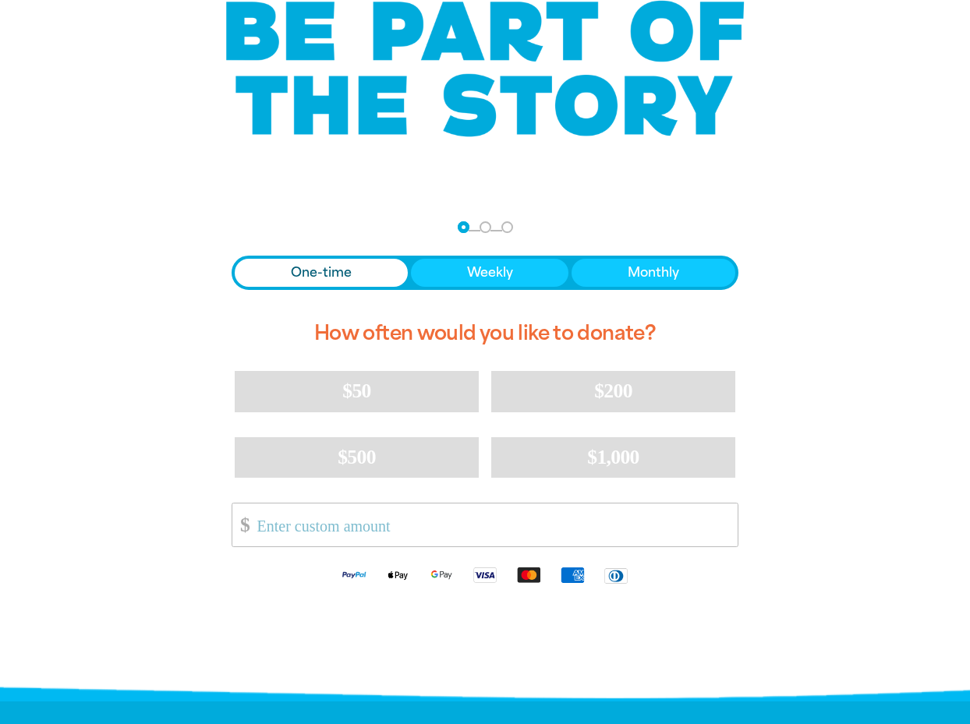
scroll to position [253, 0]
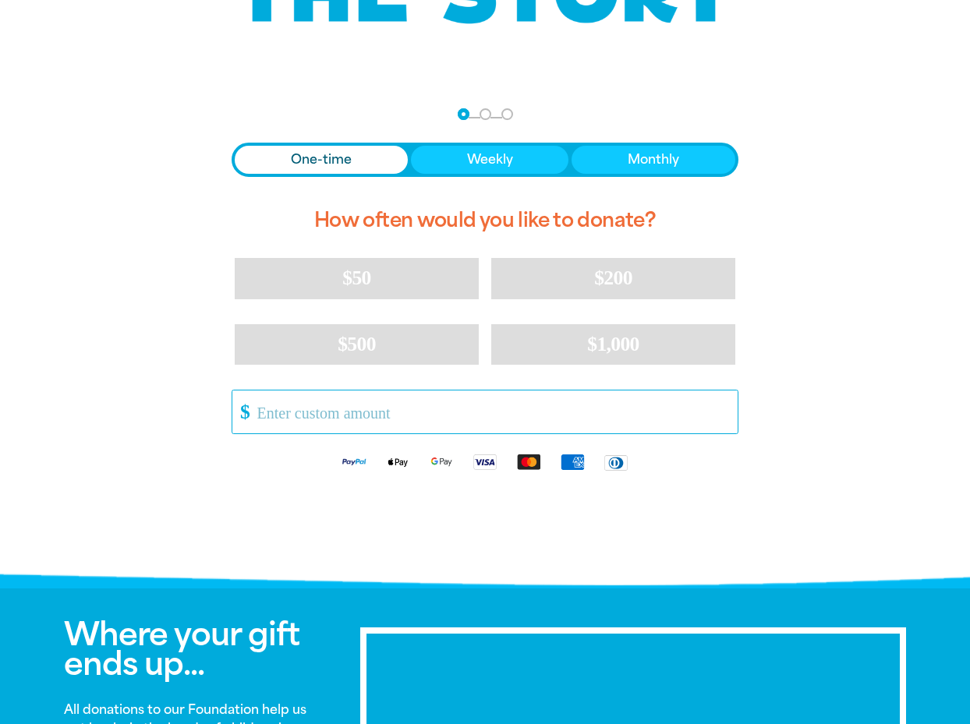
click at [295, 409] on input "Other Amount" at bounding box center [491, 412] width 491 height 43
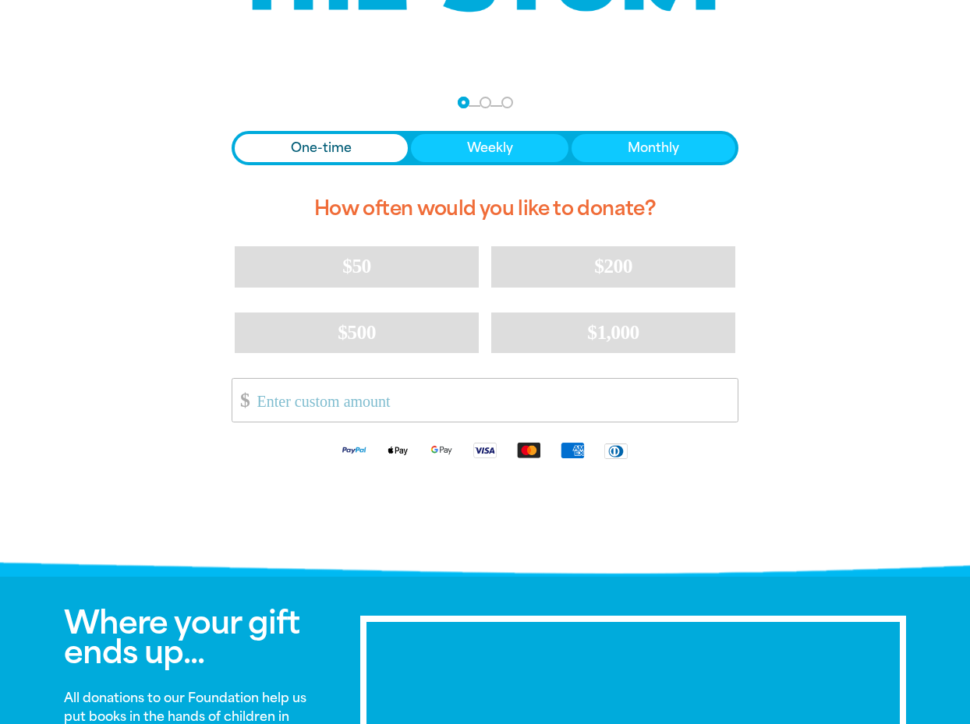
scroll to position [260, 0]
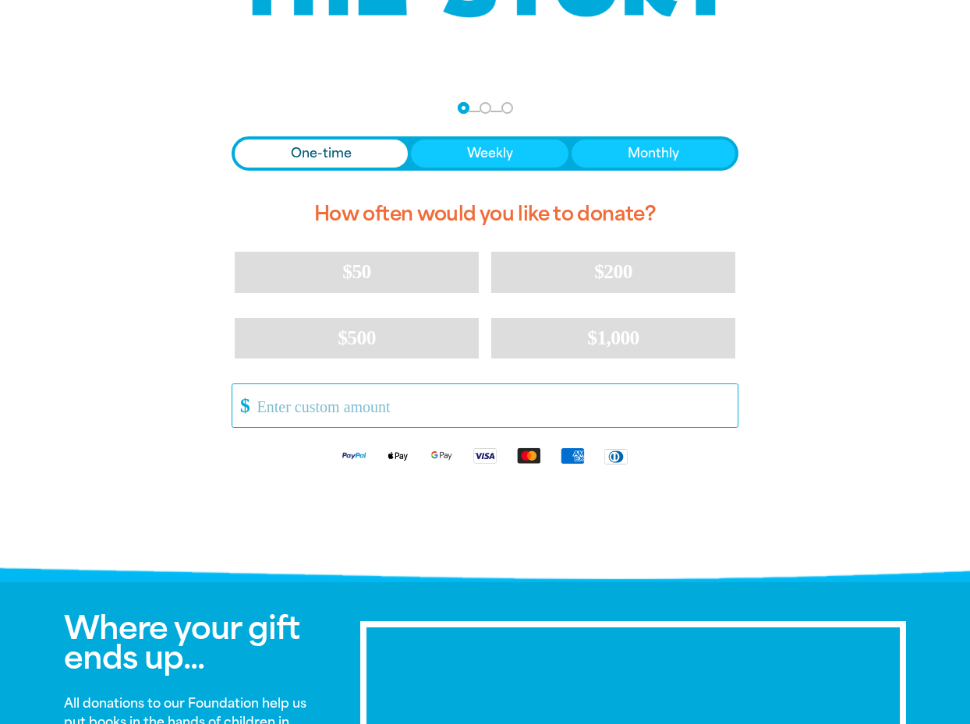
click at [293, 407] on input "Other Amount" at bounding box center [491, 405] width 491 height 43
click at [303, 412] on input "Other Amount" at bounding box center [491, 405] width 491 height 43
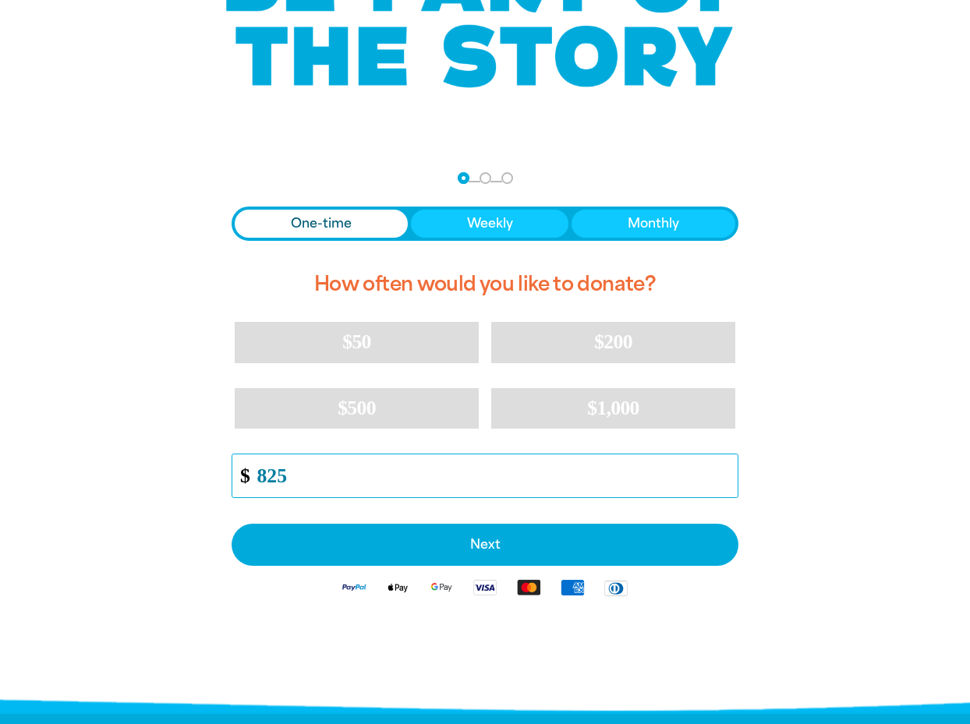
scroll to position [200, 0]
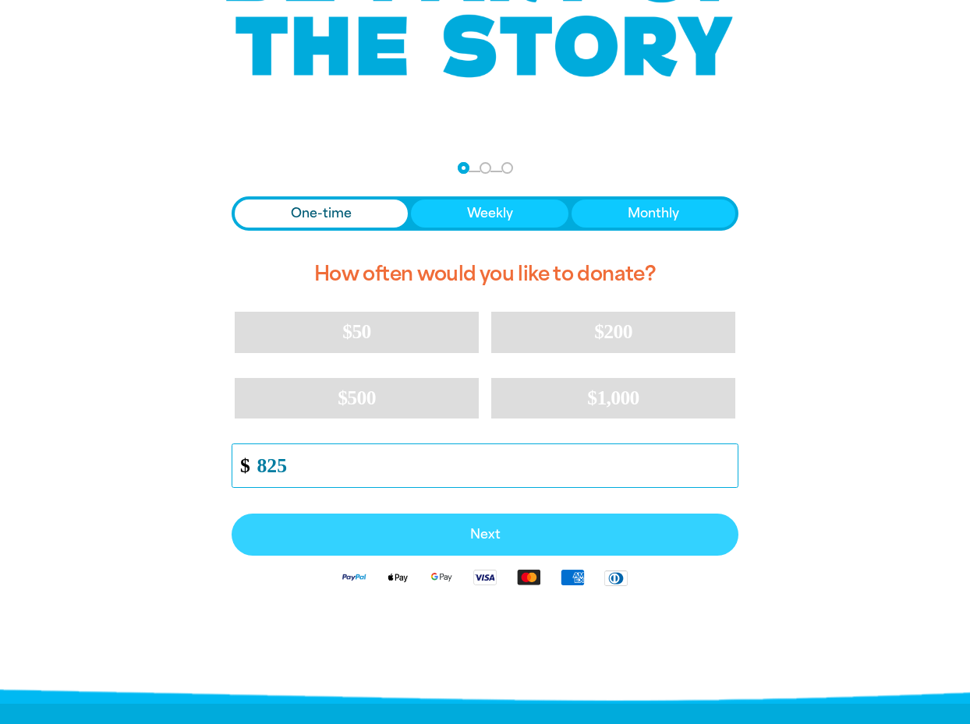
type input "825"
click at [486, 534] on span "Next" at bounding box center [485, 535] width 472 height 12
select select "AU"
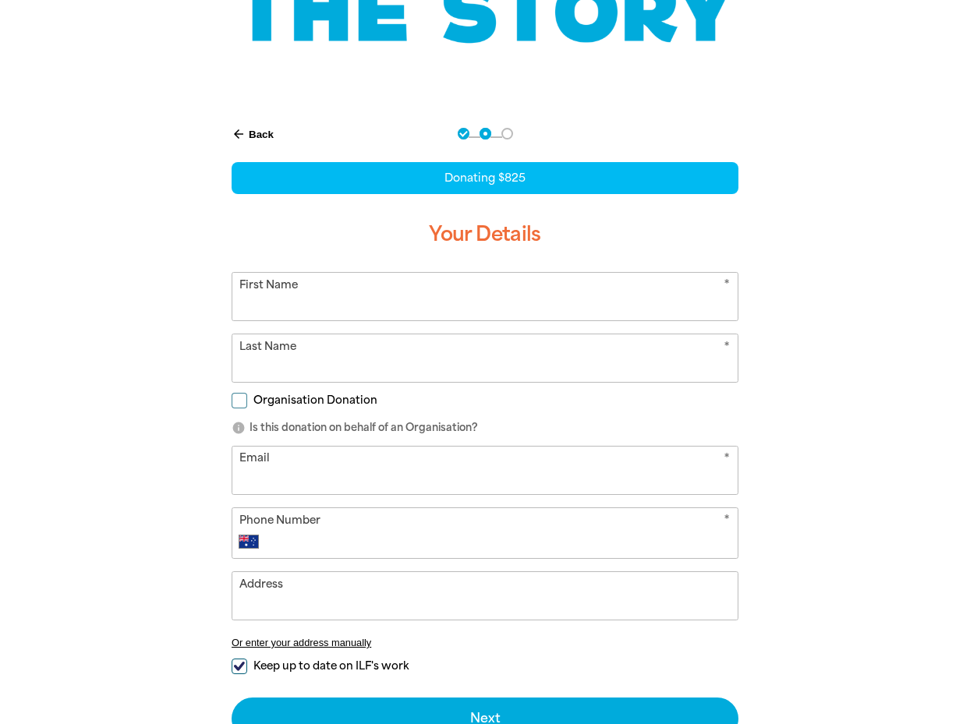
scroll to position [35, 0]
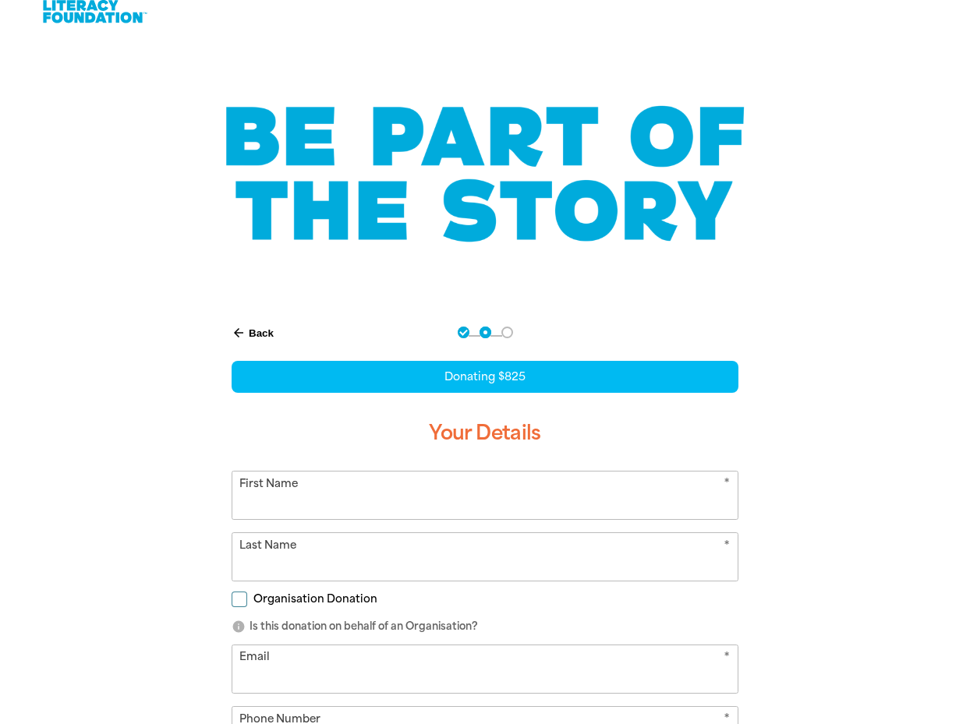
click at [273, 485] on input "First Name" at bounding box center [484, 496] width 505 height 48
type input "[PERSON_NAME]"
type input "[EMAIL_ADDRESS][DOMAIN_NAME]"
type input "0413 135 383"
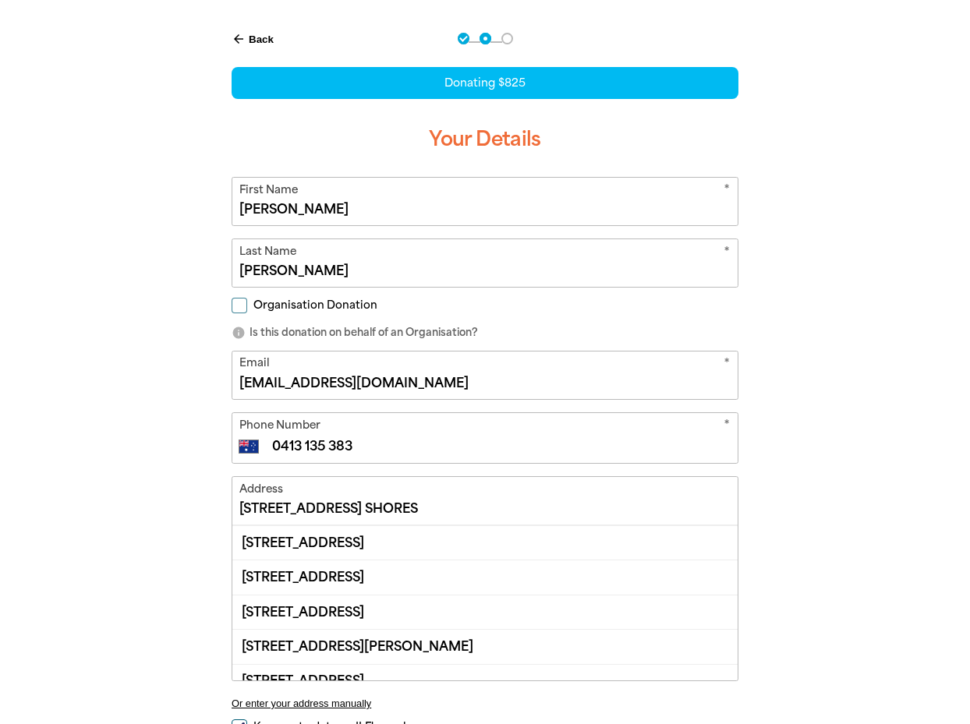
scroll to position [0, 0]
click at [382, 541] on div "[STREET_ADDRESS]" at bounding box center [484, 542] width 505 height 34
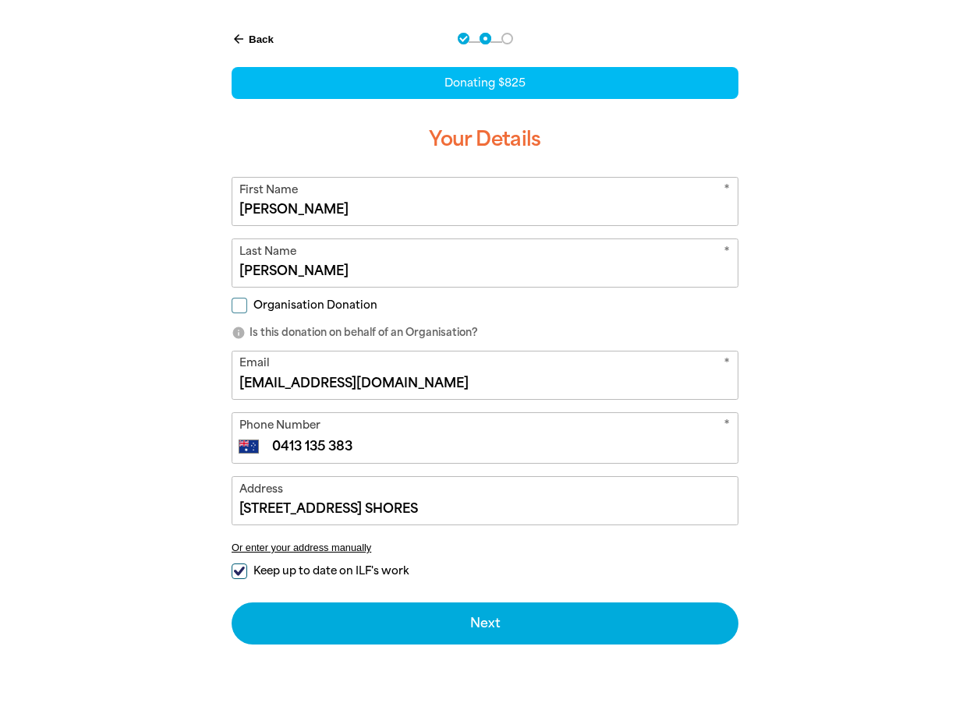
type input "[STREET_ADDRESS]"
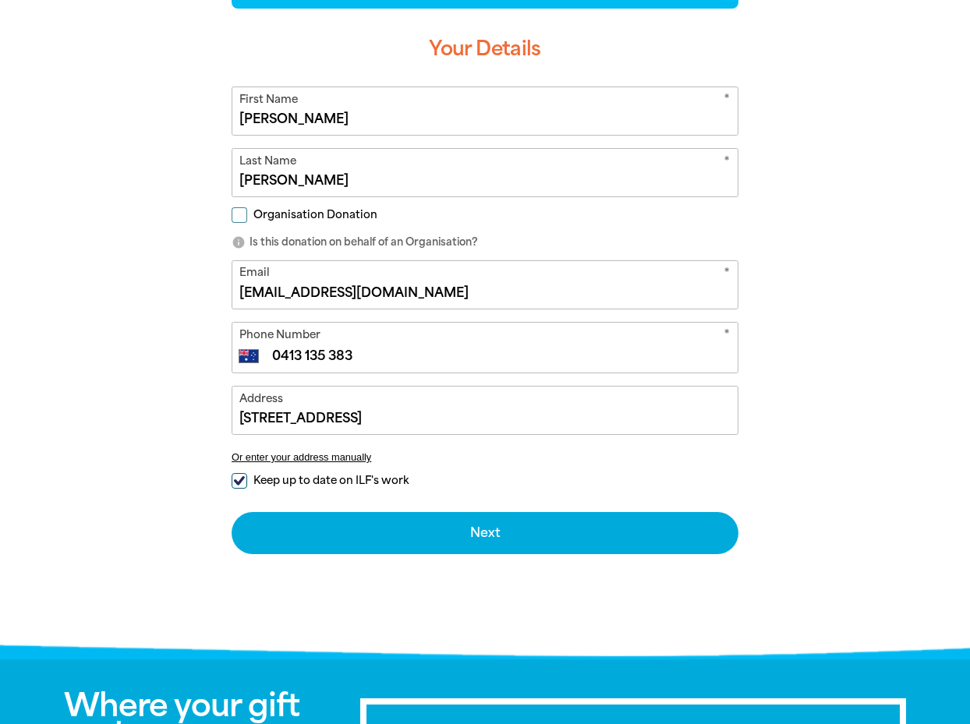
scroll to position [423, 0]
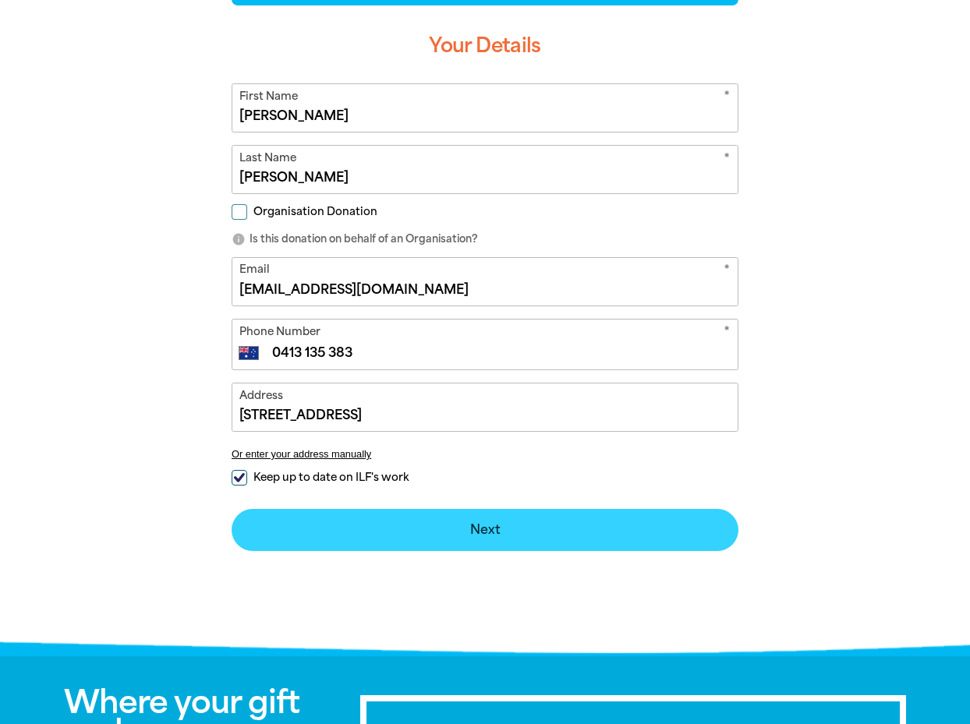
click at [519, 533] on button "Next chevron_right" at bounding box center [485, 530] width 507 height 42
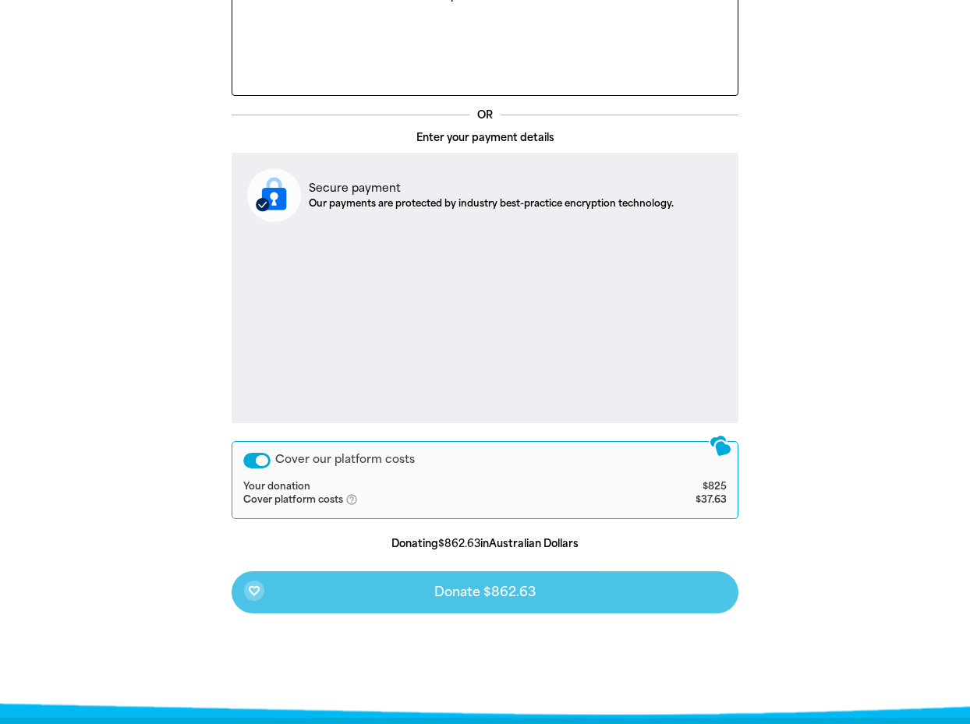
scroll to position [471, 0]
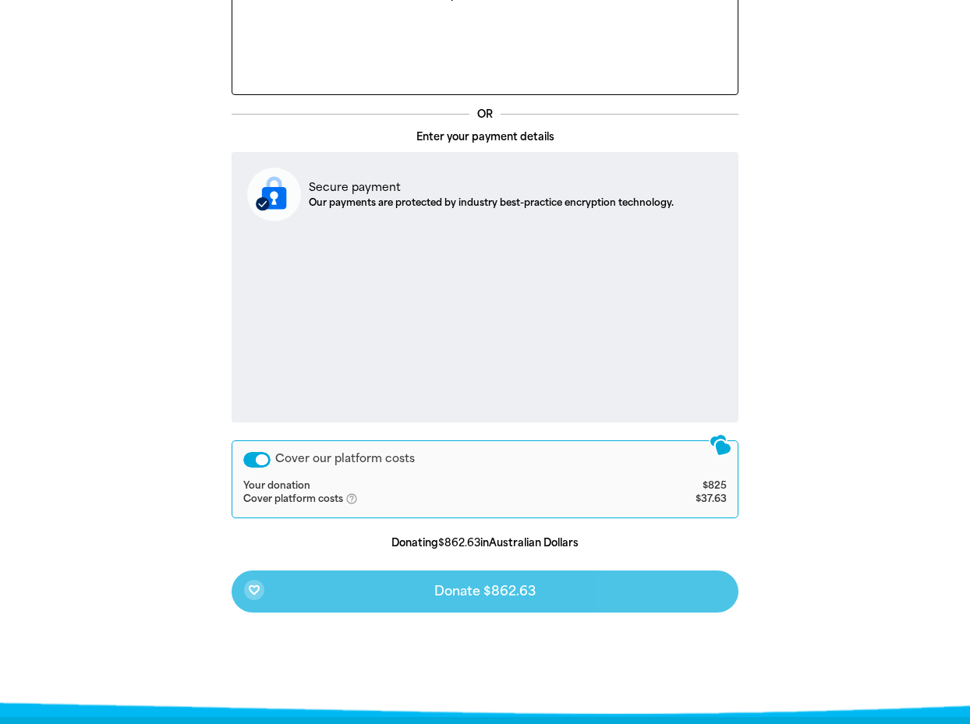
click at [260, 461] on div "Cover our platform costs" at bounding box center [256, 460] width 27 height 16
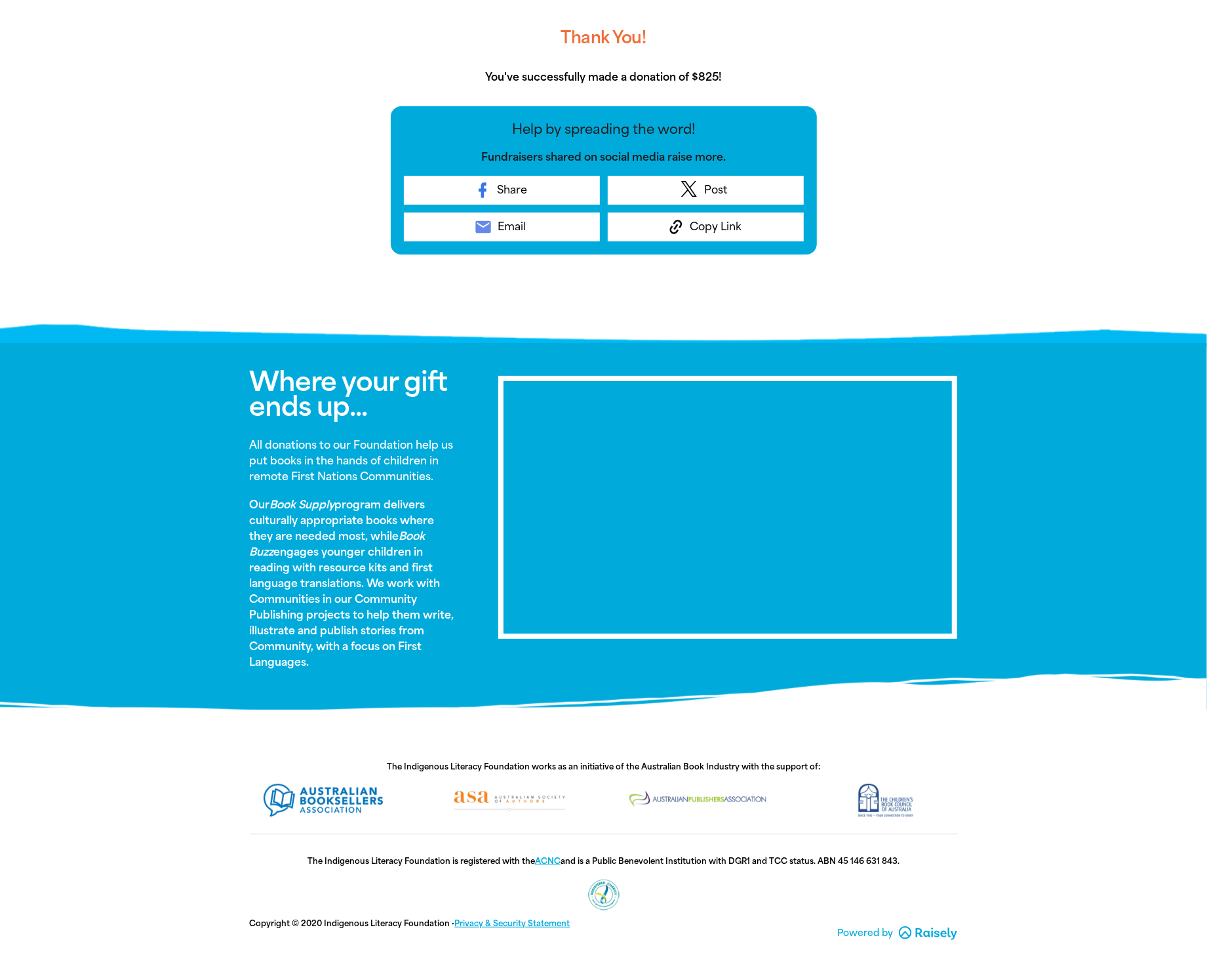
scroll to position [0, 0]
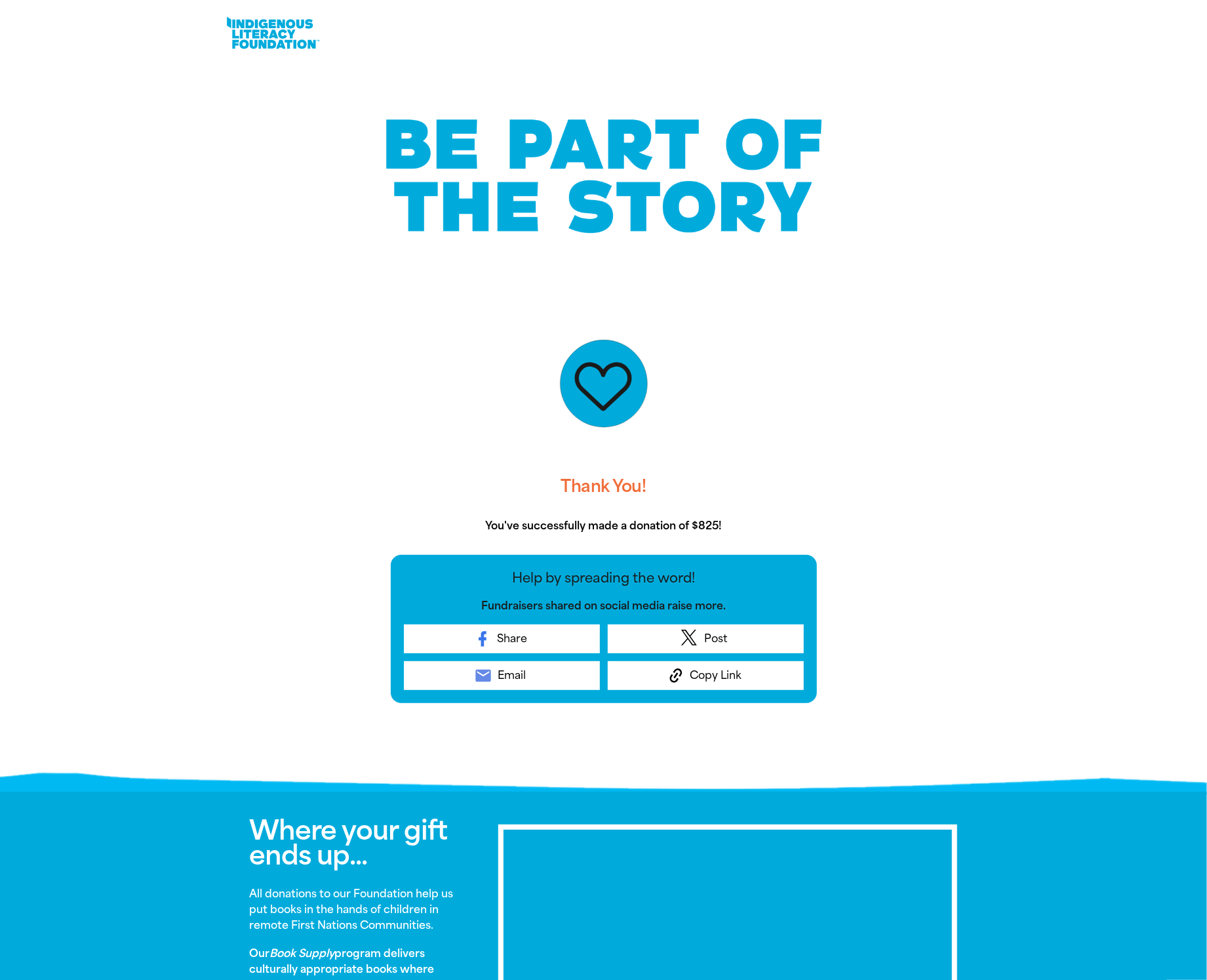
click at [259, 34] on link at bounding box center [273, 34] width 98 height 40
